Goal: Communication & Community: Answer question/provide support

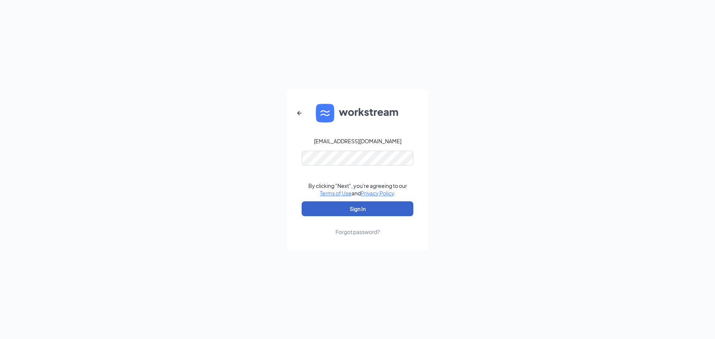
click at [357, 206] on button "Sign In" at bounding box center [357, 208] width 112 height 15
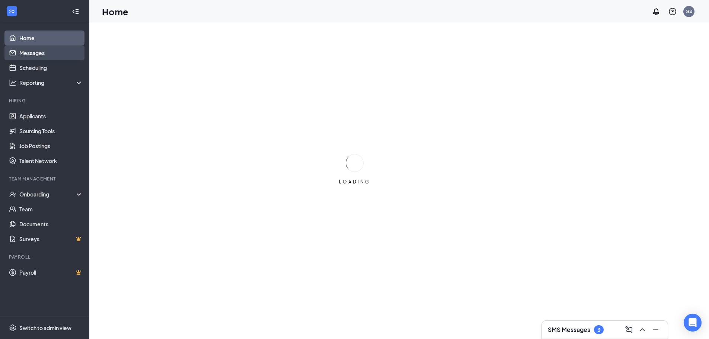
click at [35, 53] on link "Messages" at bounding box center [51, 52] width 64 height 15
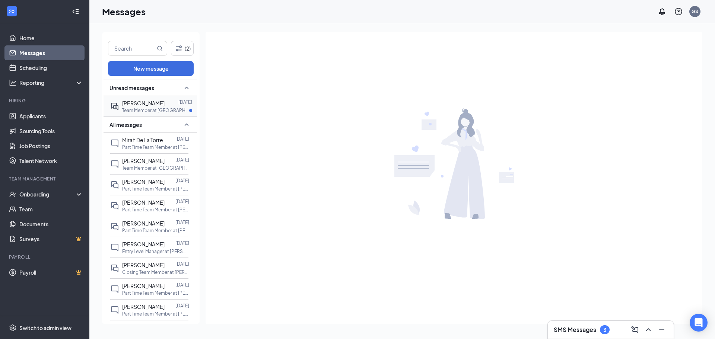
click at [157, 110] on p "Team Member at [GEOGRAPHIC_DATA][PERSON_NAME] of Suamico" at bounding box center [155, 110] width 67 height 6
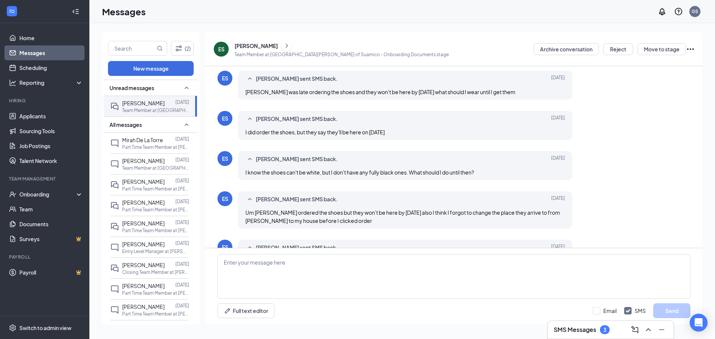
scroll to position [252, 0]
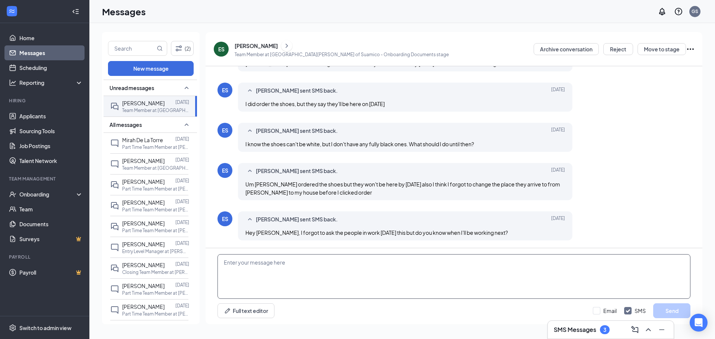
click at [279, 276] on textarea at bounding box center [453, 276] width 473 height 45
type textarea "It's in teamworx. Let me know if you can see it. The days that say 11 to 3 are …"
click at [599, 309] on input "Email" at bounding box center [605, 310] width 24 height 7
checkbox input "true"
click at [680, 300] on div "It's in teamworx. Let me know if you can see it. The days that say 11 to 3 are …" at bounding box center [453, 286] width 497 height 76
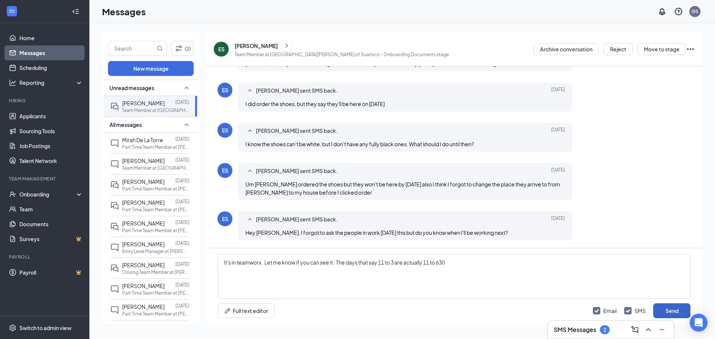
click at [671, 308] on button "Send" at bounding box center [671, 310] width 37 height 15
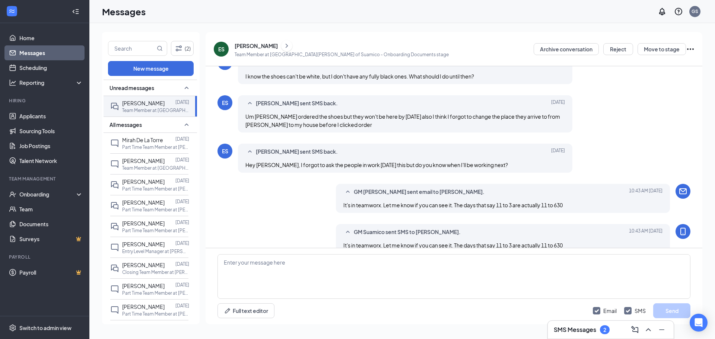
scroll to position [333, 0]
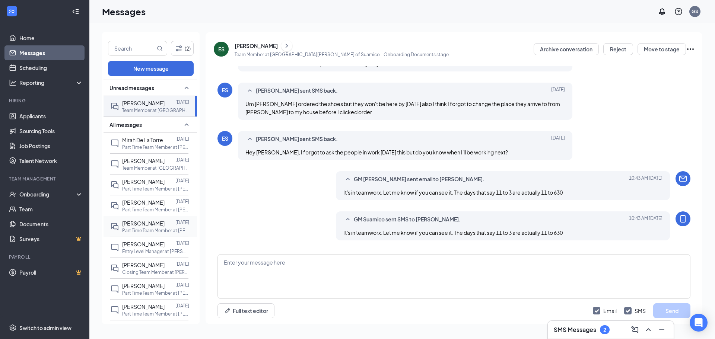
click at [147, 224] on span "[PERSON_NAME]" at bounding box center [143, 223] width 42 height 7
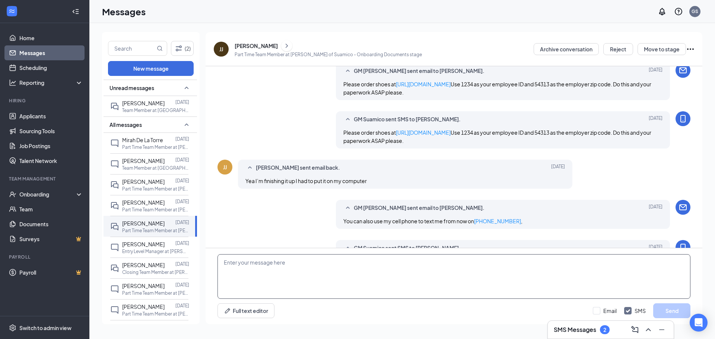
scroll to position [233, 0]
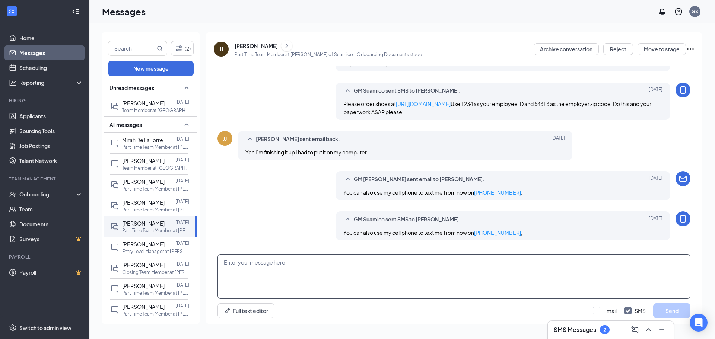
click at [286, 264] on textarea at bounding box center [453, 276] width 473 height 45
type textarea "I don't know if you have a schedule for this week? Let me know. I tried to call…"
click at [595, 309] on input "Email" at bounding box center [605, 310] width 24 height 7
checkbox input "true"
click at [674, 313] on button "Send" at bounding box center [671, 310] width 37 height 15
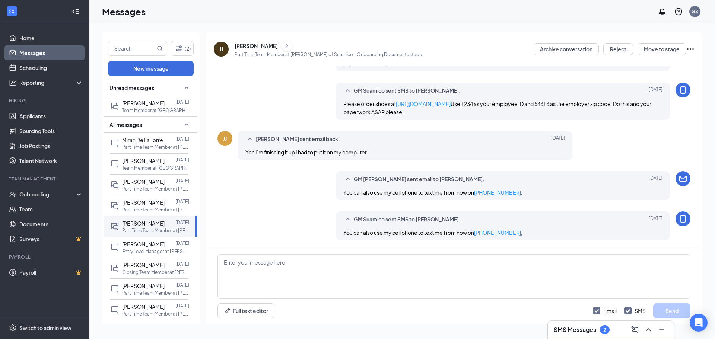
scroll to position [313, 0]
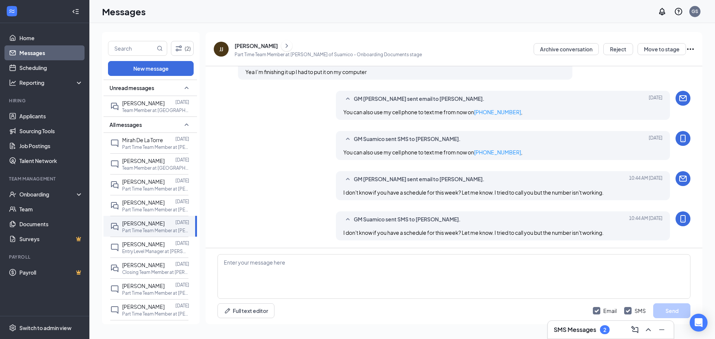
click at [487, 231] on span "I don't know if you have a schedule for this week? Let me know. I tried to call…" at bounding box center [473, 232] width 260 height 7
click at [488, 232] on span "I don't know if you have a schedule for this week? Let me know. I tried to call…" at bounding box center [473, 232] width 260 height 7
copy div "I don't know if you have a schedule for this week? Let me know. I tried to call…"
click at [316, 282] on textarea at bounding box center [453, 276] width 473 height 45
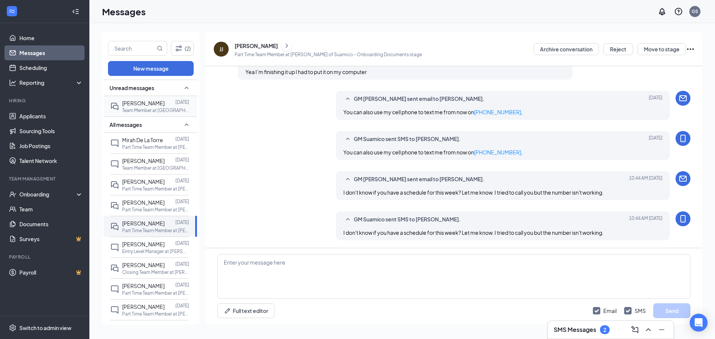
click at [151, 112] on p "Team Member at [GEOGRAPHIC_DATA][PERSON_NAME] of Suamico" at bounding box center [155, 110] width 67 height 6
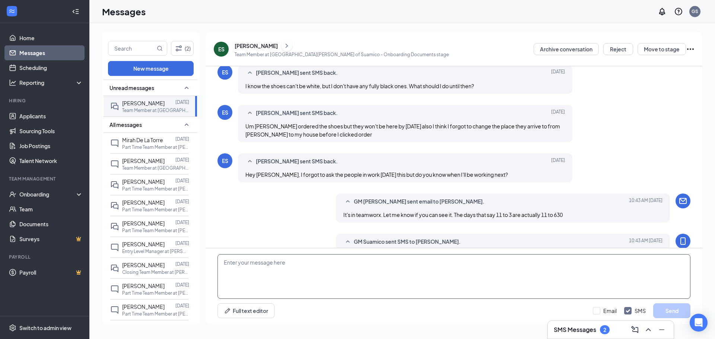
scroll to position [252, 0]
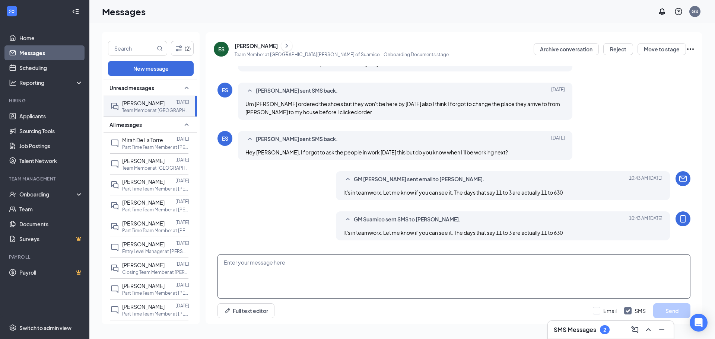
click at [356, 269] on textarea at bounding box center [453, 276] width 473 height 45
type textarea "[DATE] 4 to 630 and [DATE] 11 to 630."
click at [593, 310] on input "Email" at bounding box center [605, 310] width 24 height 7
checkbox input "true"
click at [664, 311] on button "Send" at bounding box center [671, 310] width 37 height 15
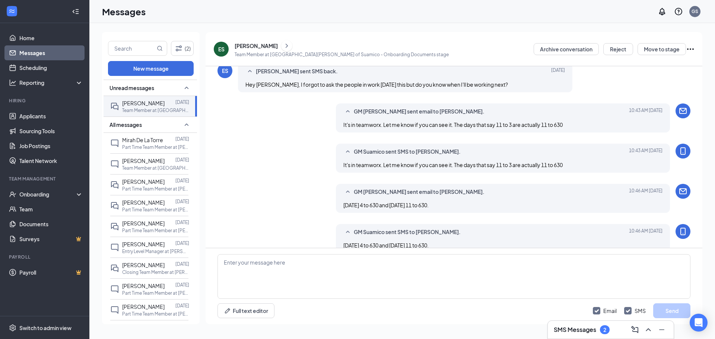
scroll to position [333, 0]
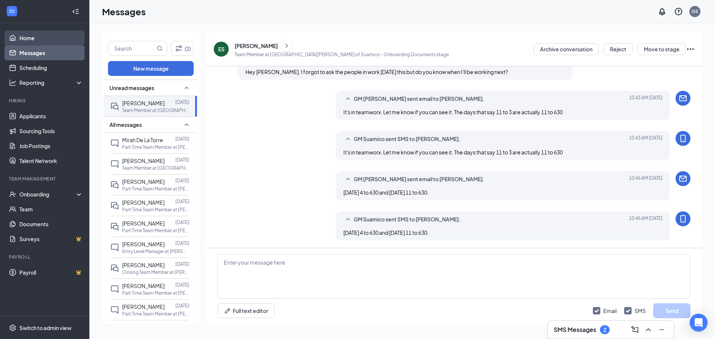
click at [36, 40] on link "Home" at bounding box center [51, 38] width 64 height 15
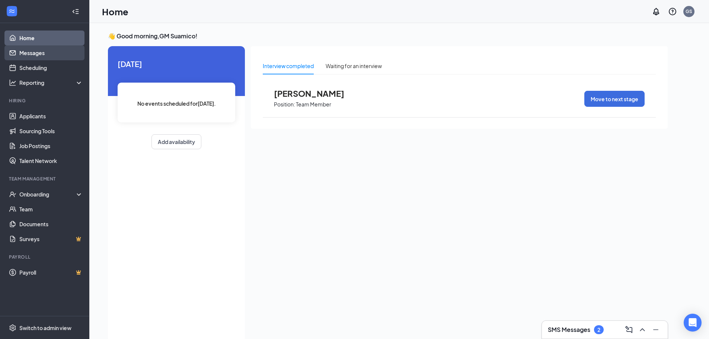
click at [34, 50] on link "Messages" at bounding box center [51, 52] width 64 height 15
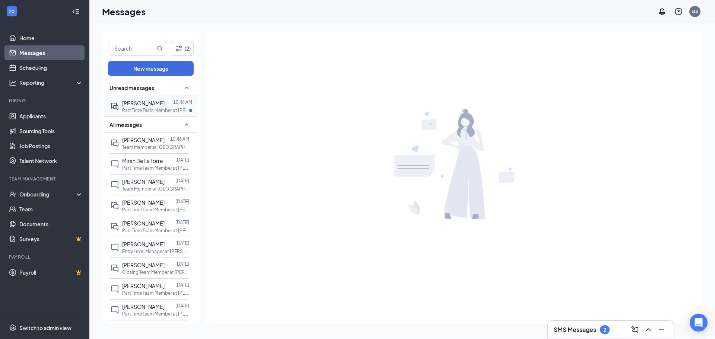
click at [159, 114] on p "Part Time Team Member at [PERSON_NAME] of Suamico" at bounding box center [155, 110] width 67 height 6
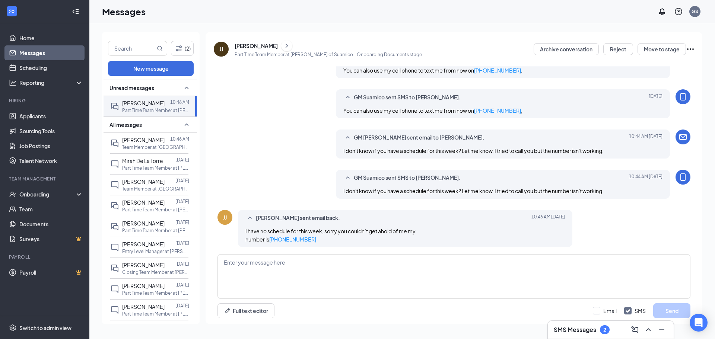
scroll to position [285, 0]
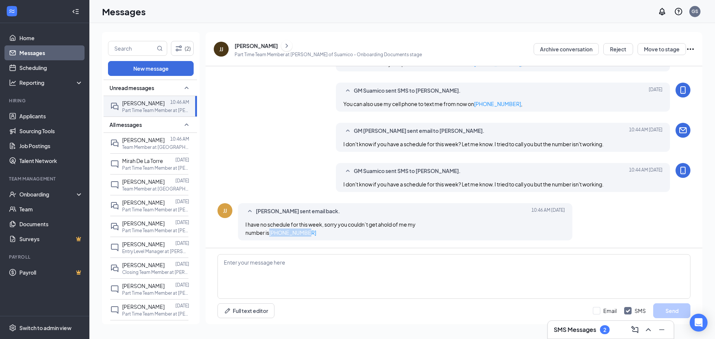
drag, startPoint x: 308, startPoint y: 234, endPoint x: 271, endPoint y: 237, distance: 37.3
click at [271, 237] on div "[PERSON_NAME] sent email back. [DATE] 10:46 AM I have no schedule for this week…" at bounding box center [405, 221] width 334 height 37
